Goal: Navigation & Orientation: Find specific page/section

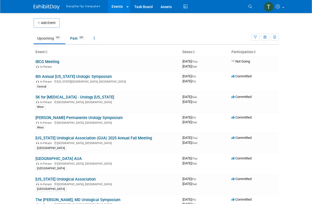
click at [117, 11] on link "Events" at bounding box center [117, 6] width 19 height 13
click at [264, 39] on button "button" at bounding box center [265, 37] width 8 height 8
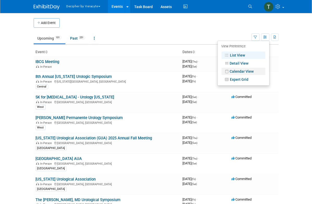
click at [238, 70] on link "Calendar View" at bounding box center [243, 71] width 44 height 7
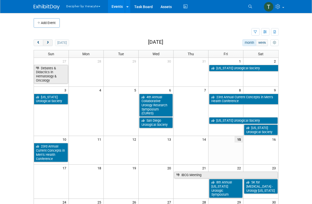
click at [49, 44] on span "next" at bounding box center [48, 42] width 4 height 3
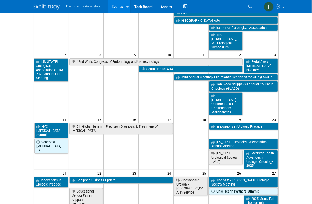
scroll to position [62, 0]
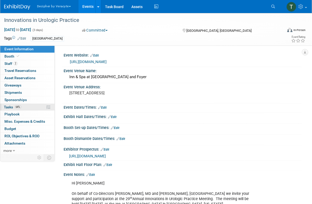
click at [35, 109] on link "64% Tasks 64%" at bounding box center [27, 107] width 54 height 7
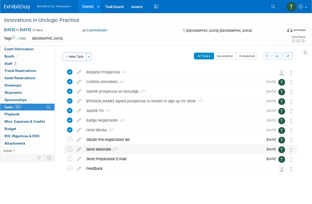
click at [111, 150] on div "Send Materials 2" at bounding box center [174, 149] width 180 height 9
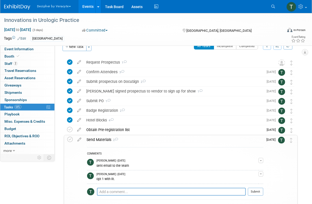
scroll to position [10, 0]
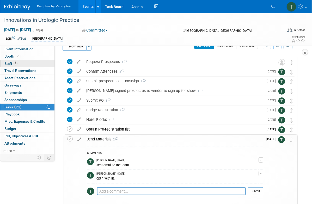
click at [40, 64] on link "2 Staff 2" at bounding box center [27, 63] width 54 height 7
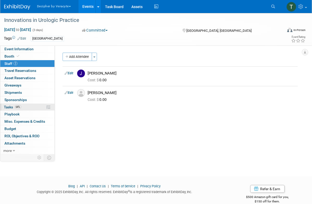
click at [40, 107] on link "64% Tasks 64%" at bounding box center [27, 107] width 54 height 7
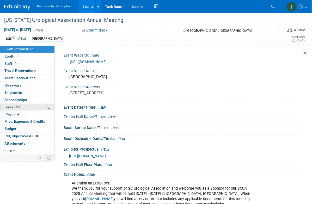
click at [40, 108] on link "73% Tasks 73%" at bounding box center [27, 107] width 54 height 7
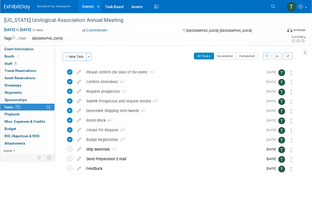
scroll to position [1, 0]
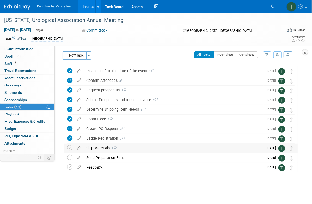
click at [108, 149] on div "Ship Materials 1" at bounding box center [174, 148] width 180 height 9
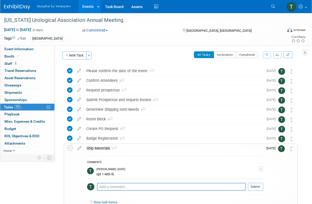
click at [108, 149] on div "Ship Materials 1" at bounding box center [173, 148] width 179 height 9
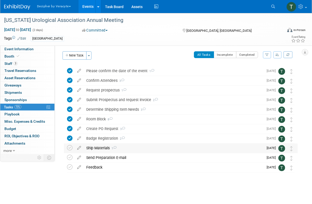
click at [101, 149] on div "Ship Materials 1" at bounding box center [174, 148] width 180 height 9
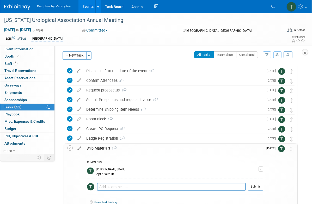
click at [101, 149] on div "Ship Materials 1" at bounding box center [173, 148] width 179 height 9
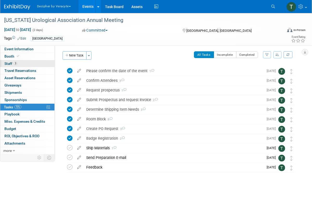
click at [44, 64] on link "3 Staff 3" at bounding box center [27, 63] width 54 height 7
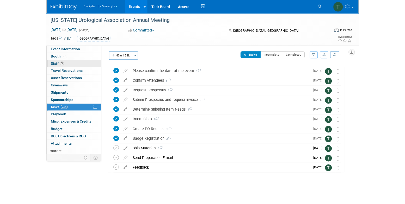
scroll to position [0, 0]
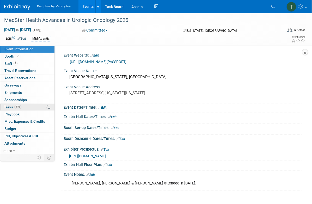
click at [35, 106] on link "89% Tasks 89%" at bounding box center [27, 107] width 54 height 7
